Goal: Task Accomplishment & Management: Manage account settings

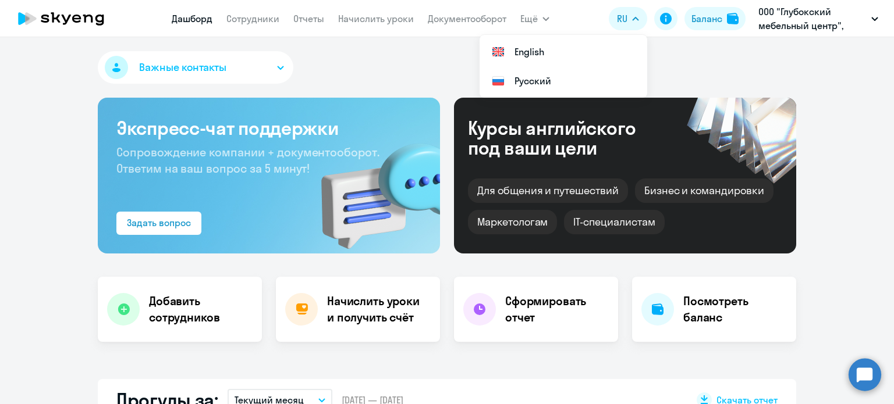
select select "30"
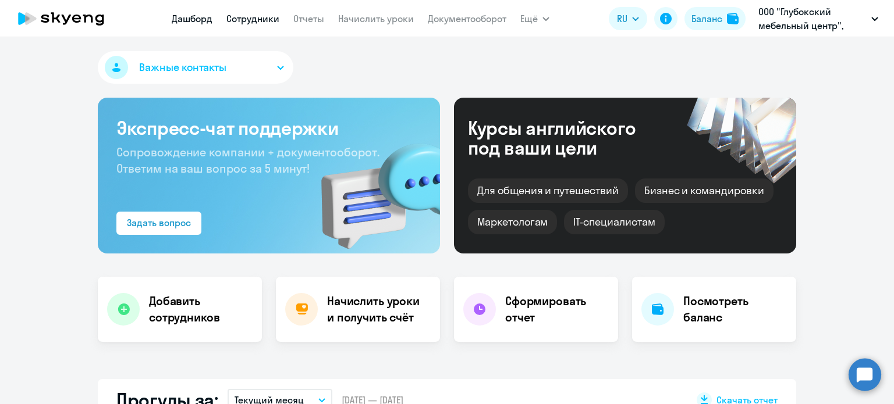
click at [269, 23] on link "Сотрудники" at bounding box center [252, 19] width 53 height 12
select select "30"
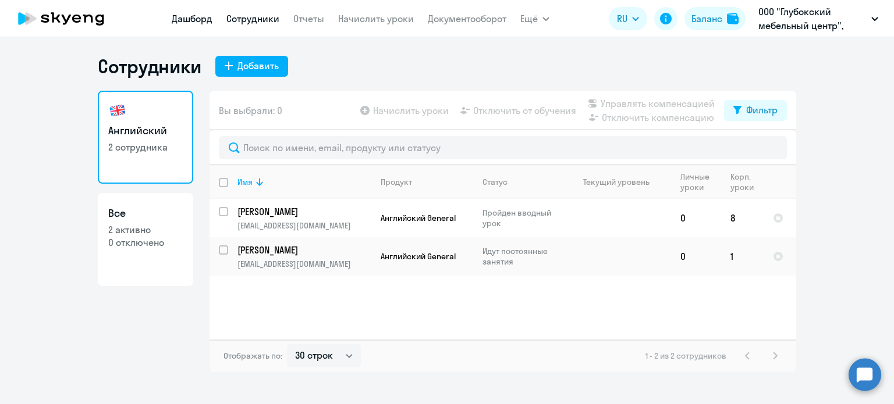
click at [189, 20] on link "Дашборд" at bounding box center [192, 19] width 41 height 12
select select "30"
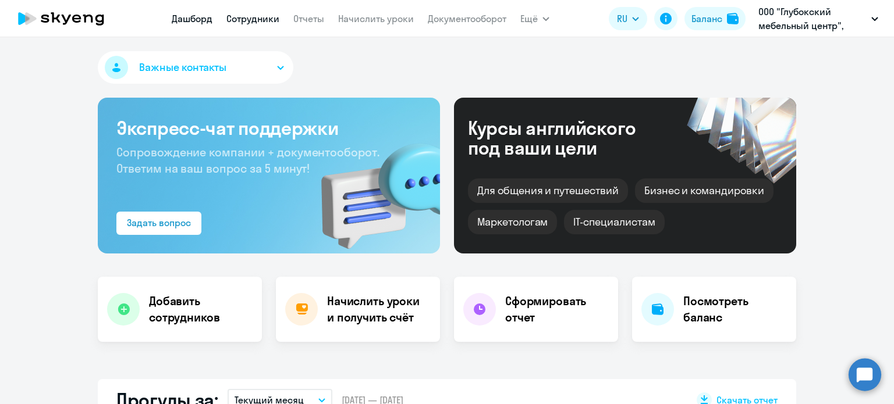
click at [261, 18] on link "Сотрудники" at bounding box center [252, 19] width 53 height 12
select select "30"
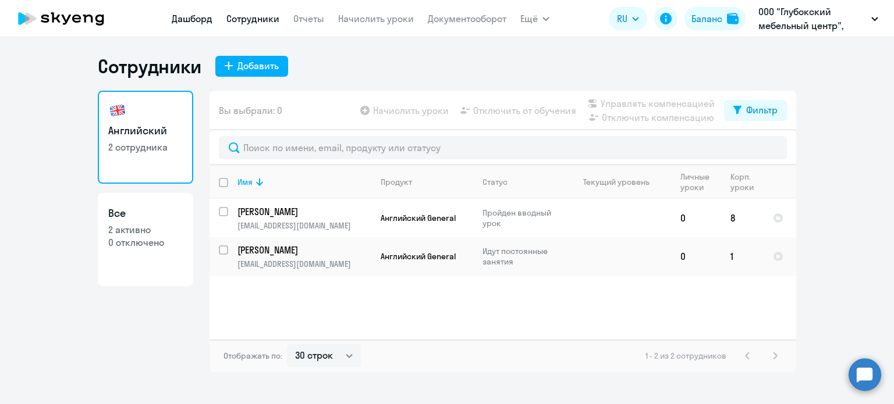
click at [177, 23] on link "Дашборд" at bounding box center [192, 19] width 41 height 12
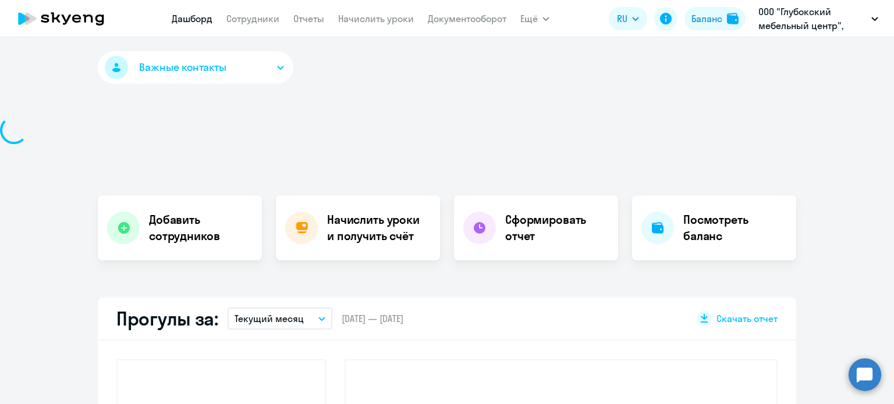
select select "30"
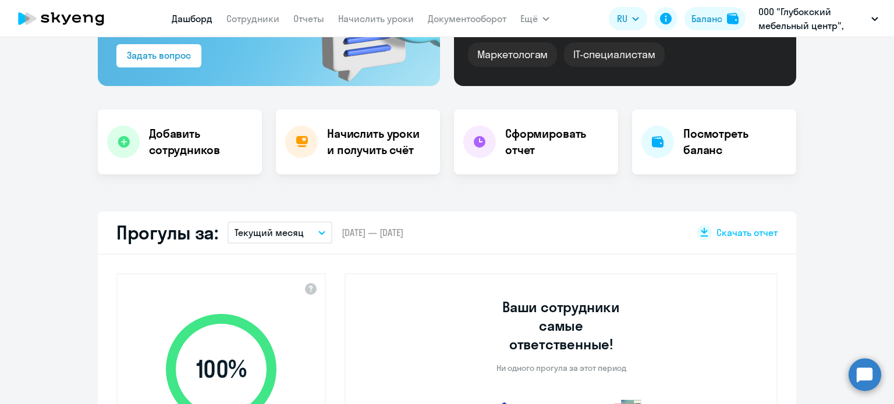
scroll to position [233, 0]
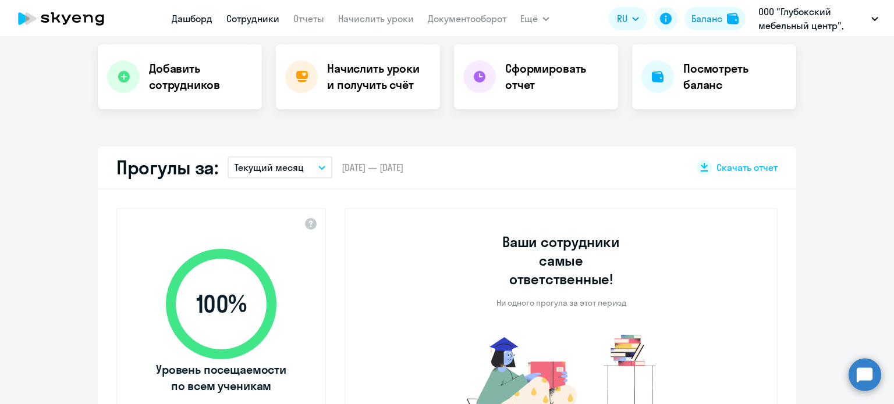
click at [254, 16] on link "Сотрудники" at bounding box center [252, 19] width 53 height 12
select select "30"
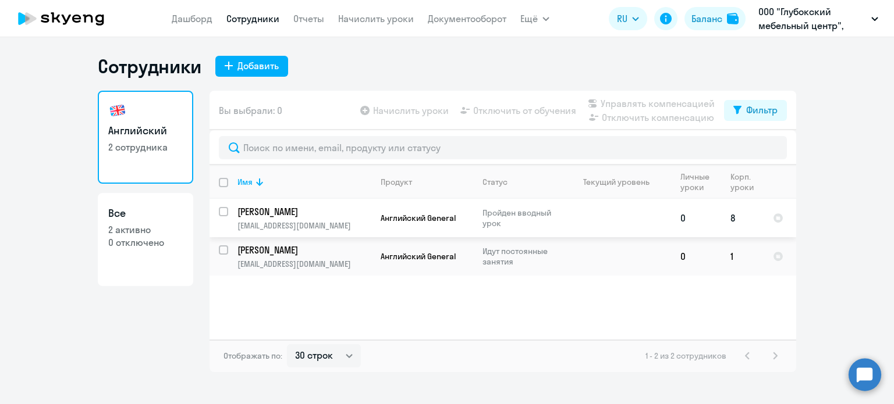
click at [223, 211] on input "select row 42063574" at bounding box center [230, 218] width 23 height 23
checkbox input "true"
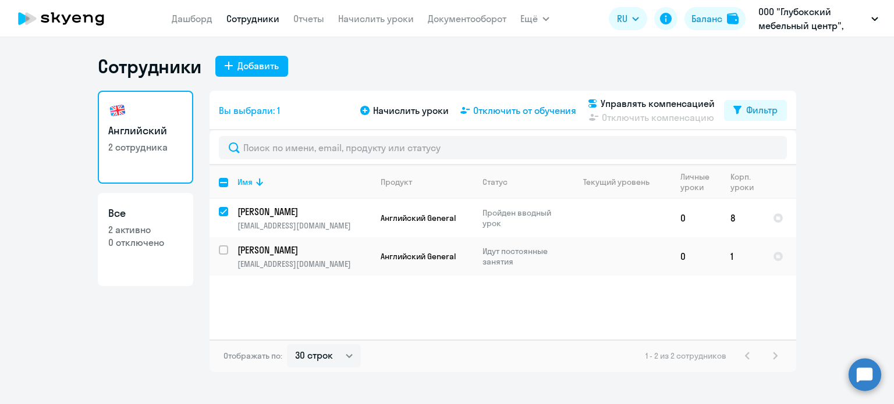
click at [519, 111] on span "Отключить от обучения" at bounding box center [524, 111] width 103 height 14
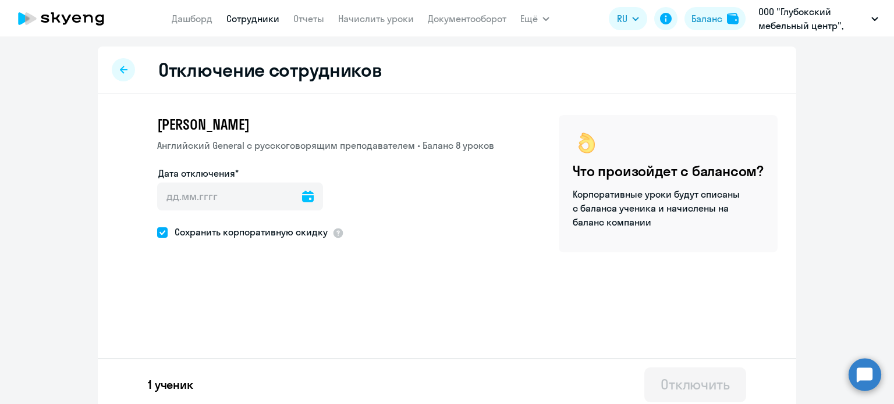
click at [113, 55] on div "Отключение сотрудников" at bounding box center [447, 71] width 698 height 48
click at [120, 66] on icon at bounding box center [124, 70] width 8 height 8
select select "30"
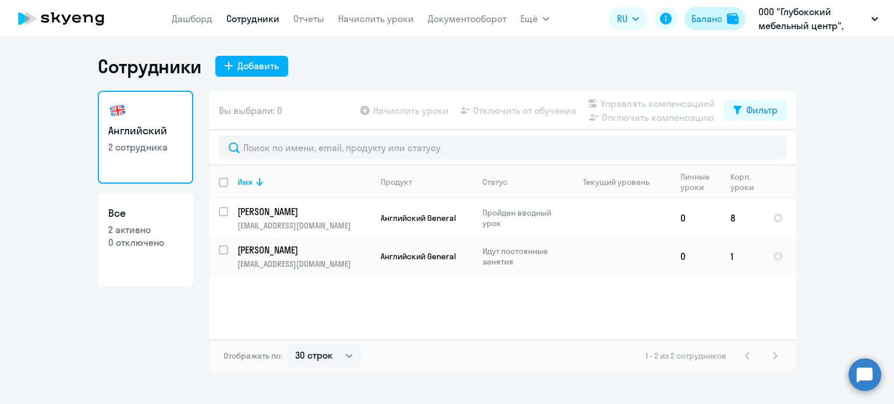
click at [712, 18] on div "Баланс" at bounding box center [706, 19] width 31 height 14
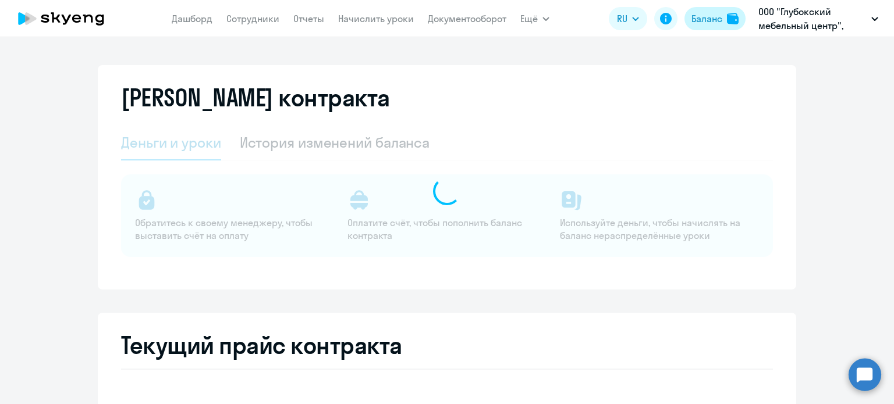
select select "english_adult_not_native_speaker"
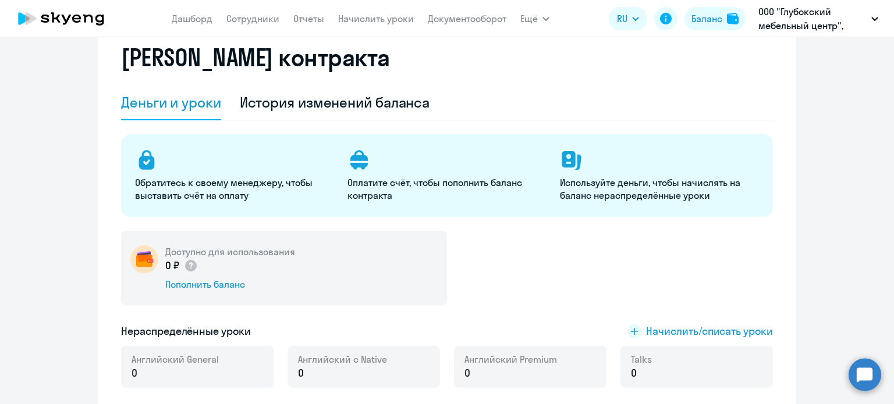
scroll to position [116, 0]
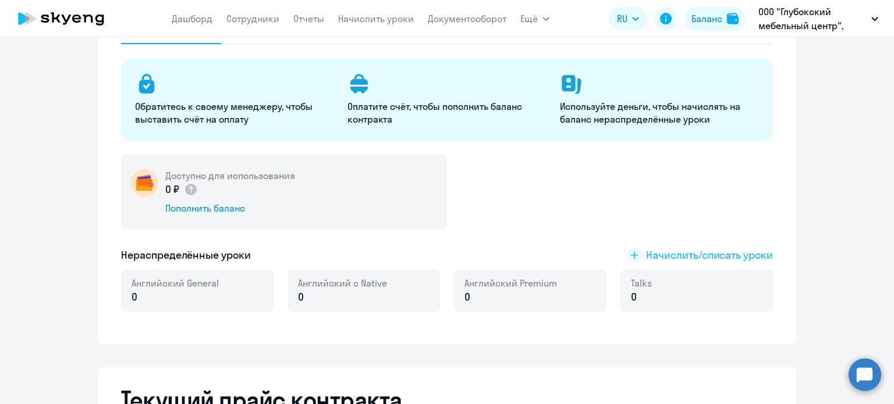
click at [657, 255] on span "Начислить/списать уроки" at bounding box center [709, 255] width 127 height 15
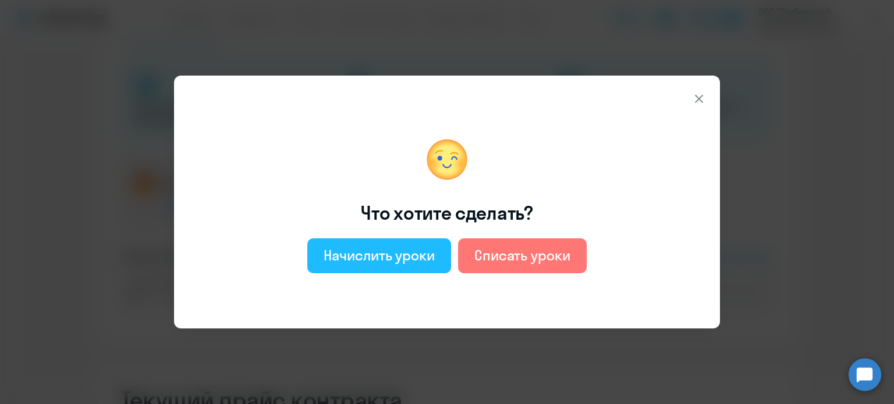
click at [383, 257] on div "Начислить уроки" at bounding box center [379, 255] width 111 height 19
select select "english_adult_not_native_speaker"
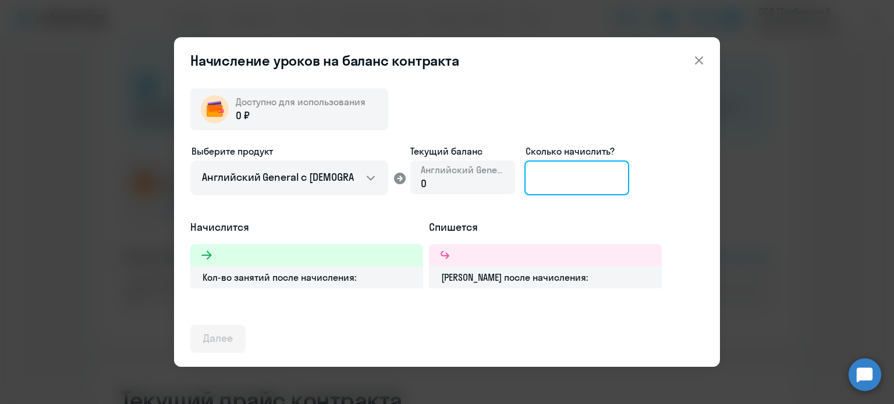
click at [553, 184] on input at bounding box center [576, 178] width 105 height 35
click at [704, 63] on icon at bounding box center [699, 61] width 14 height 14
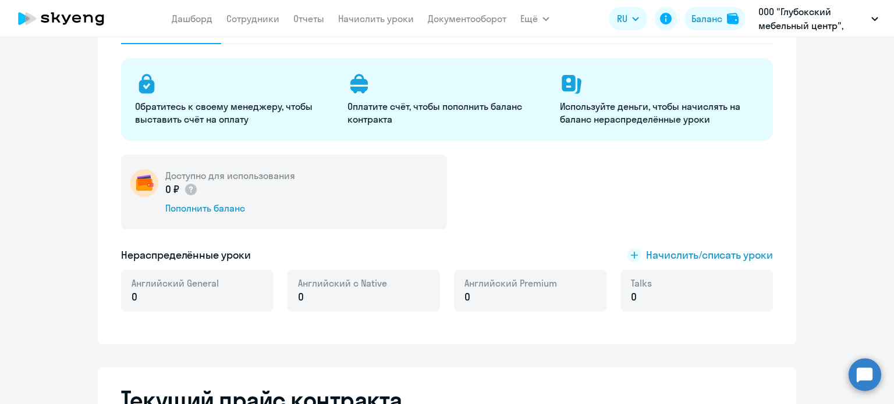
click at [264, 26] on nav "[PERSON_NAME] Отчеты Начислить уроки Документооборот" at bounding box center [339, 18] width 335 height 23
click at [261, 17] on link "Сотрудники" at bounding box center [252, 19] width 53 height 12
select select "30"
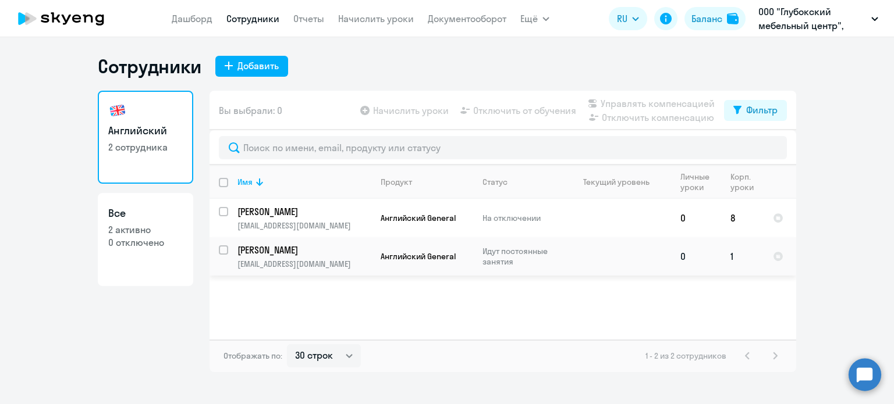
click at [221, 253] on input "select row 42063541" at bounding box center [230, 257] width 23 height 23
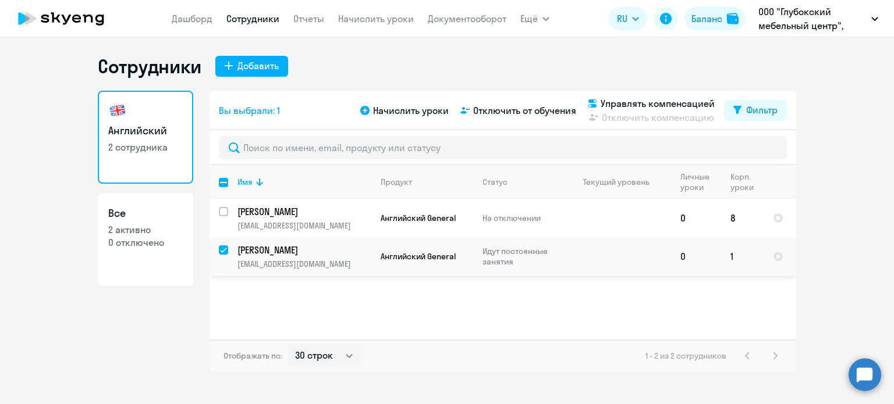
click at [221, 250] on input "deselect row 42063541" at bounding box center [230, 257] width 23 height 23
checkbox input "false"
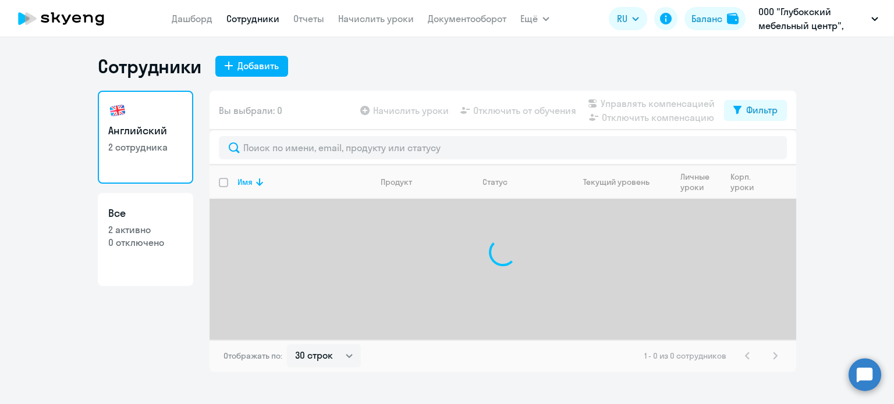
select select "30"
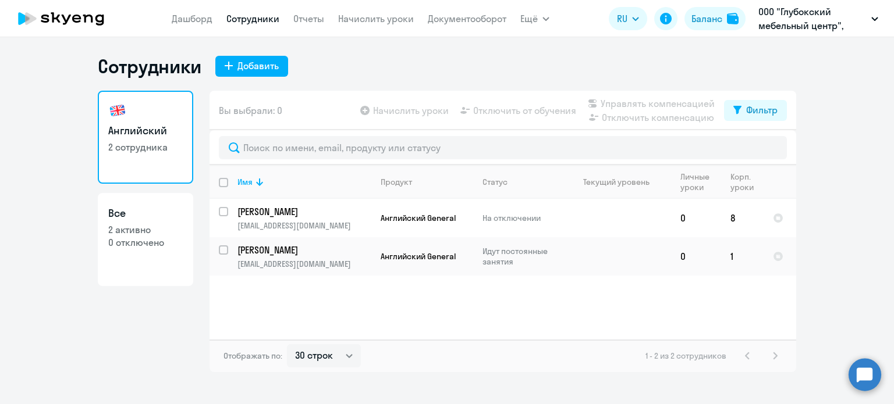
click at [148, 237] on p "0 отключено" at bounding box center [145, 242] width 74 height 13
select select "30"
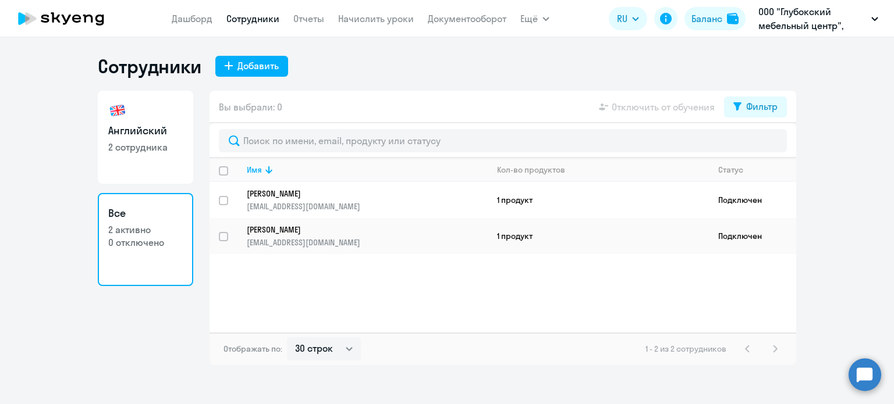
click at [145, 151] on p "2 сотрудника" at bounding box center [145, 147] width 74 height 13
select select "30"
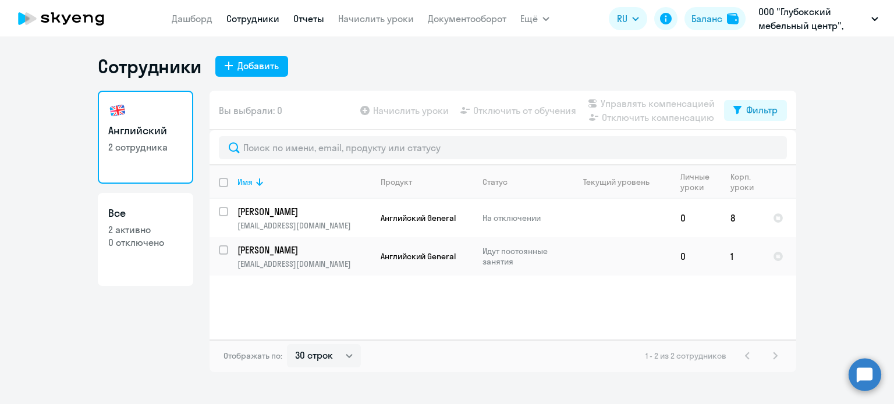
click at [306, 22] on link "Отчеты" at bounding box center [308, 19] width 31 height 12
